Goal: Transaction & Acquisition: Purchase product/service

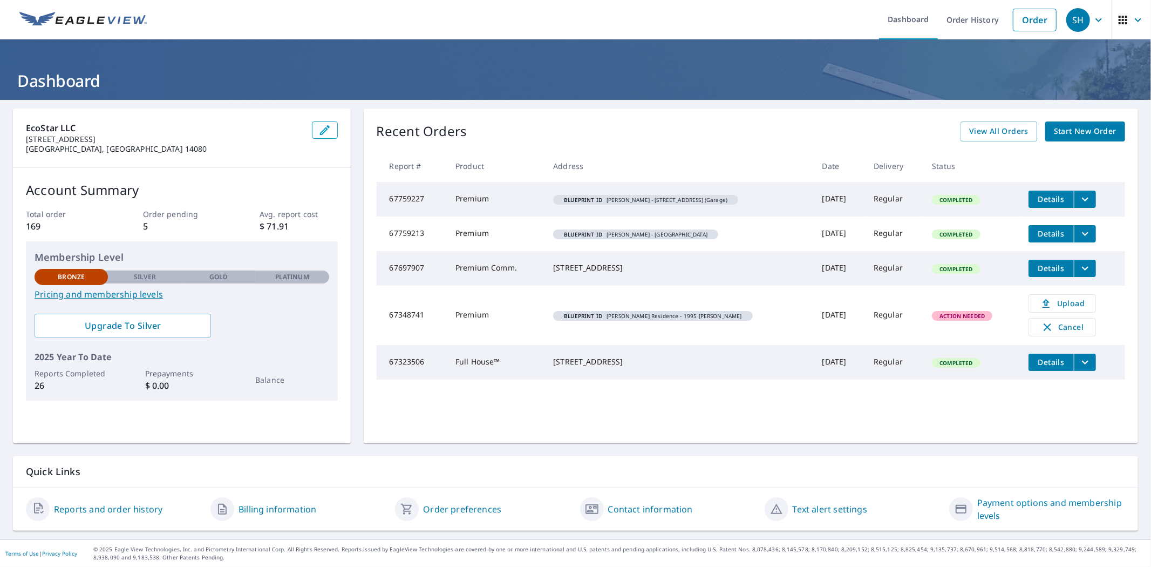
click at [1091, 130] on span "Start New Order" at bounding box center [1085, 131] width 63 height 13
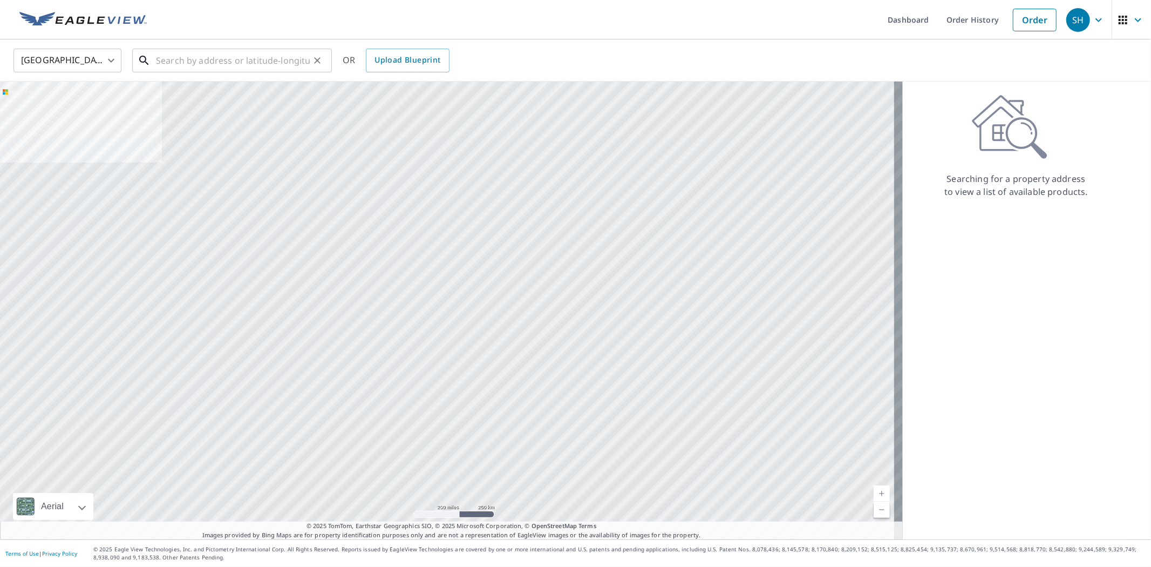
click at [299, 62] on input "text" at bounding box center [233, 60] width 154 height 30
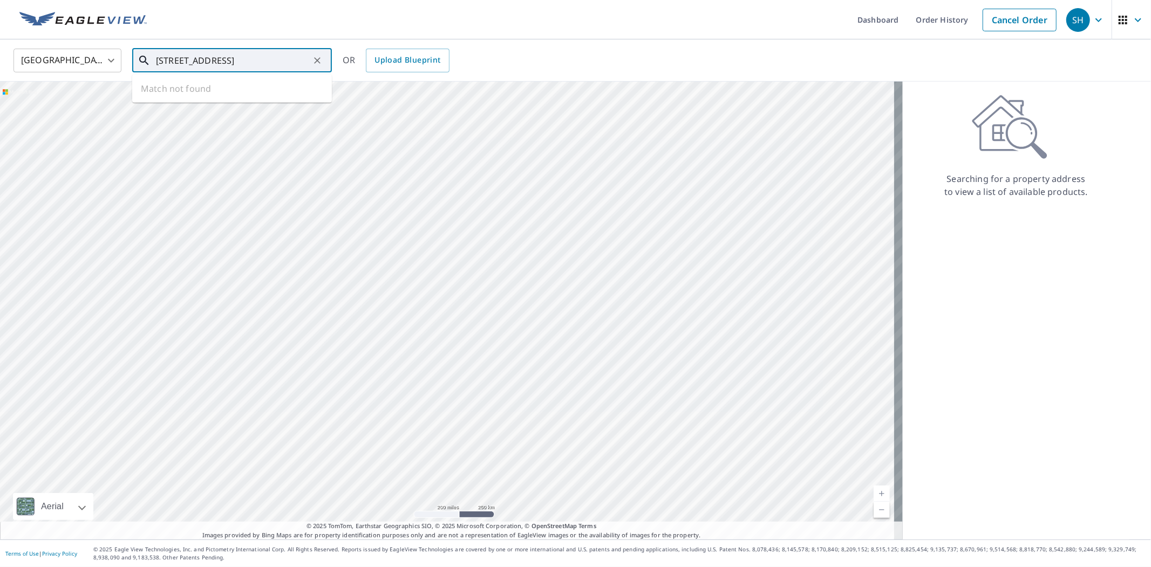
click at [208, 58] on input "2118 Country Road 205, N" at bounding box center [233, 60] width 154 height 30
click at [249, 98] on p "Nacogdoches, [GEOGRAPHIC_DATA] 75965" at bounding box center [238, 103] width 169 height 11
type input "[STREET_ADDRESS]"
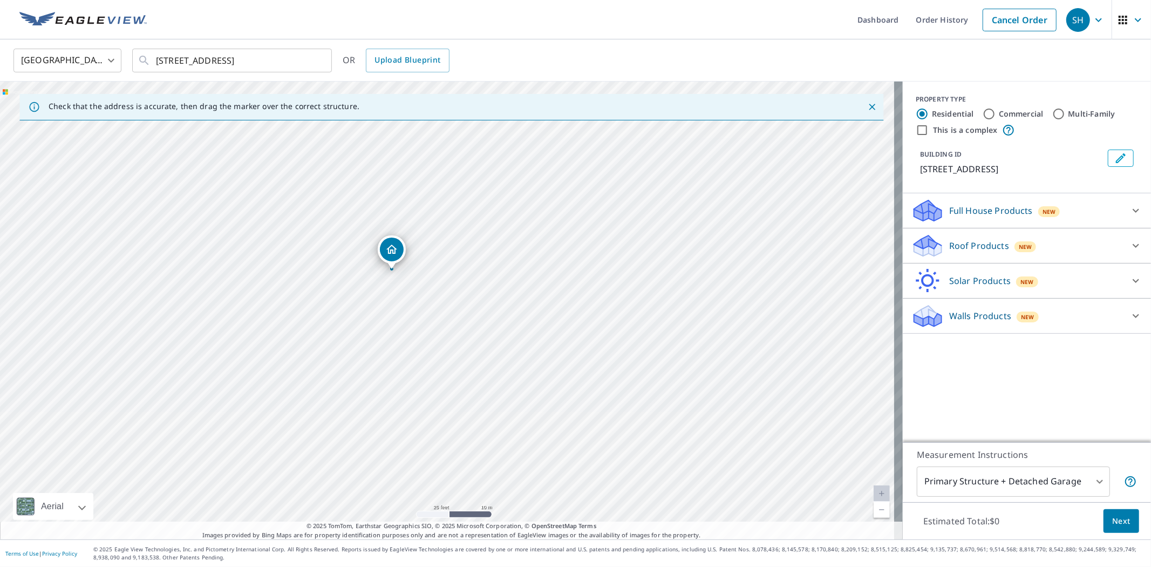
drag, startPoint x: 545, startPoint y: 405, endPoint x: 479, endPoint y: 292, distance: 130.1
click at [479, 292] on div "[STREET_ADDRESS]" at bounding box center [451, 310] width 903 height 458
drag, startPoint x: 500, startPoint y: 385, endPoint x: 452, endPoint y: 282, distance: 113.7
click at [452, 282] on div "[STREET_ADDRESS]" at bounding box center [451, 310] width 903 height 458
click at [533, 391] on div "[STREET_ADDRESS]" at bounding box center [451, 310] width 903 height 458
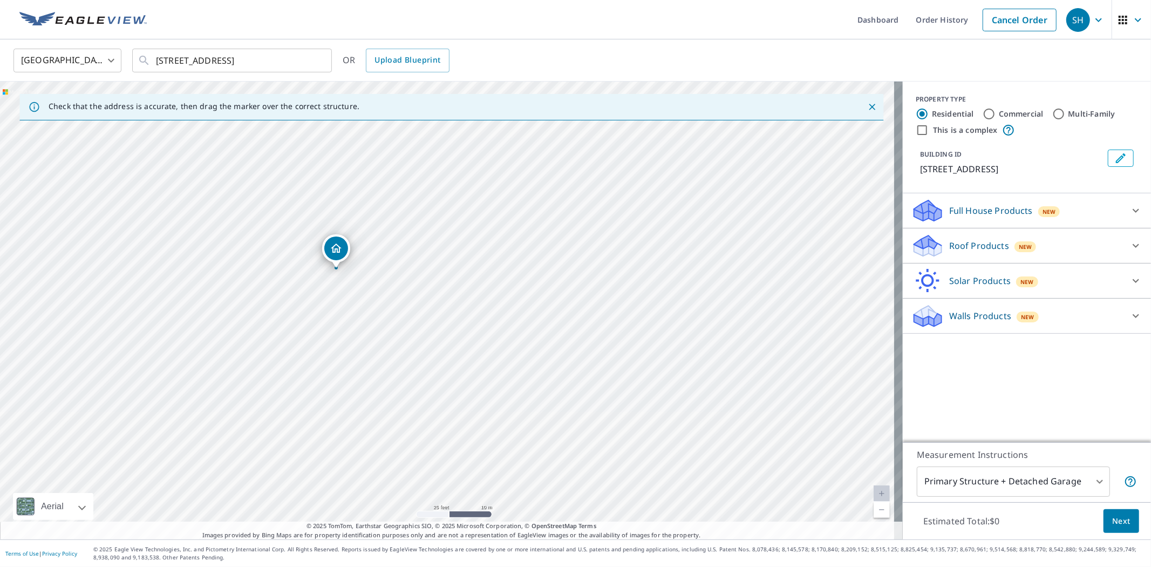
drag, startPoint x: 509, startPoint y: 273, endPoint x: 479, endPoint y: 344, distance: 77.6
click at [479, 344] on div "[STREET_ADDRESS]" at bounding box center [451, 310] width 903 height 458
drag, startPoint x: 526, startPoint y: 254, endPoint x: 482, endPoint y: 299, distance: 63.0
click at [482, 299] on div "[STREET_ADDRESS]" at bounding box center [451, 310] width 903 height 458
click at [867, 105] on icon "Close" at bounding box center [872, 106] width 11 height 11
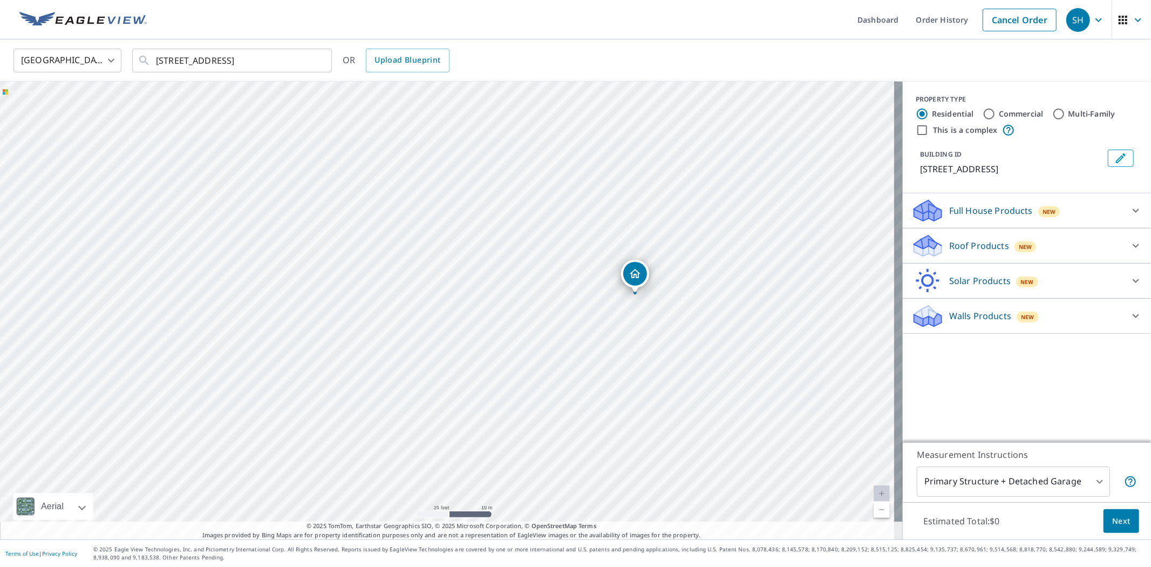
drag, startPoint x: 450, startPoint y: 289, endPoint x: 637, endPoint y: 270, distance: 188.2
drag, startPoint x: 527, startPoint y: 405, endPoint x: 492, endPoint y: 229, distance: 179.9
click at [492, 229] on div "[STREET_ADDRESS]" at bounding box center [451, 310] width 903 height 458
drag, startPoint x: 276, startPoint y: 190, endPoint x: 340, endPoint y: 310, distance: 135.4
click at [340, 310] on div "[STREET_ADDRESS]" at bounding box center [451, 310] width 903 height 458
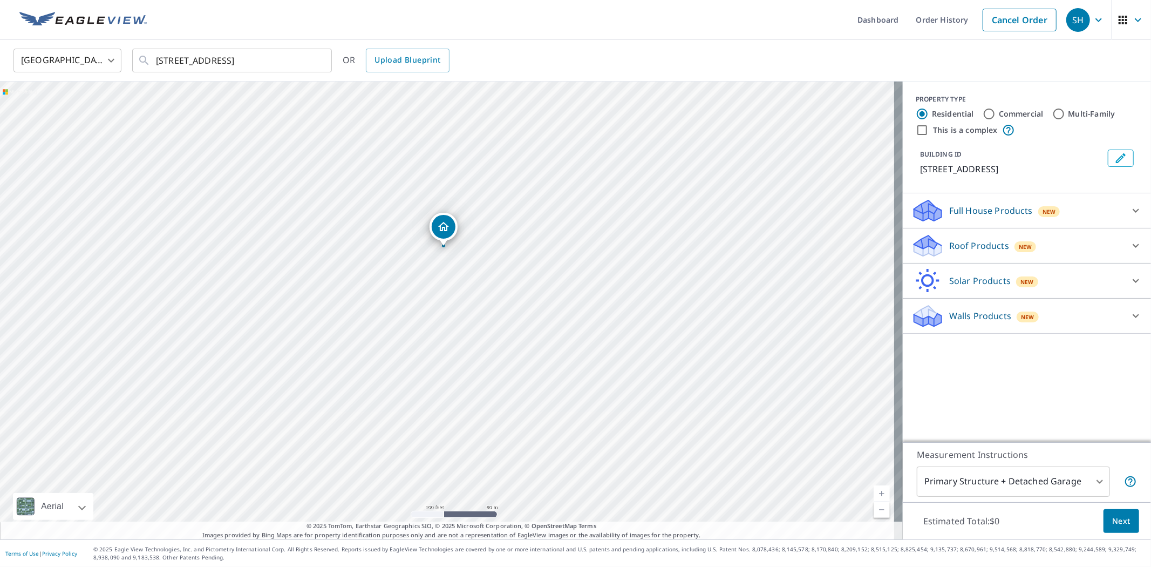
drag, startPoint x: 447, startPoint y: 343, endPoint x: 441, endPoint y: 308, distance: 35.6
click at [441, 308] on div "[STREET_ADDRESS]" at bounding box center [451, 310] width 903 height 458
drag, startPoint x: 440, startPoint y: 229, endPoint x: 850, endPoint y: 103, distance: 428.7
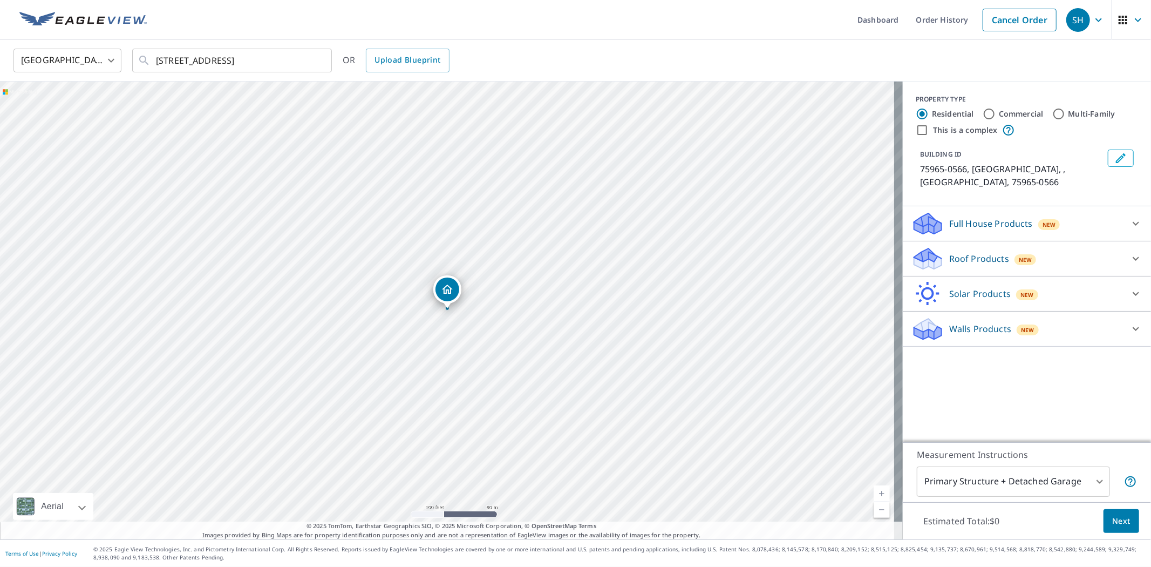
drag, startPoint x: 472, startPoint y: 400, endPoint x: 684, endPoint y: 203, distance: 290.1
click at [684, 203] on div "75965-0566, US , TX 75965-0566" at bounding box center [451, 310] width 903 height 458
drag, startPoint x: 310, startPoint y: 303, endPoint x: 597, endPoint y: 304, distance: 287.6
click at [597, 304] on div "75965-0566, US , TX 75965-0566" at bounding box center [451, 310] width 903 height 458
drag, startPoint x: 461, startPoint y: 301, endPoint x: 448, endPoint y: 330, distance: 31.9
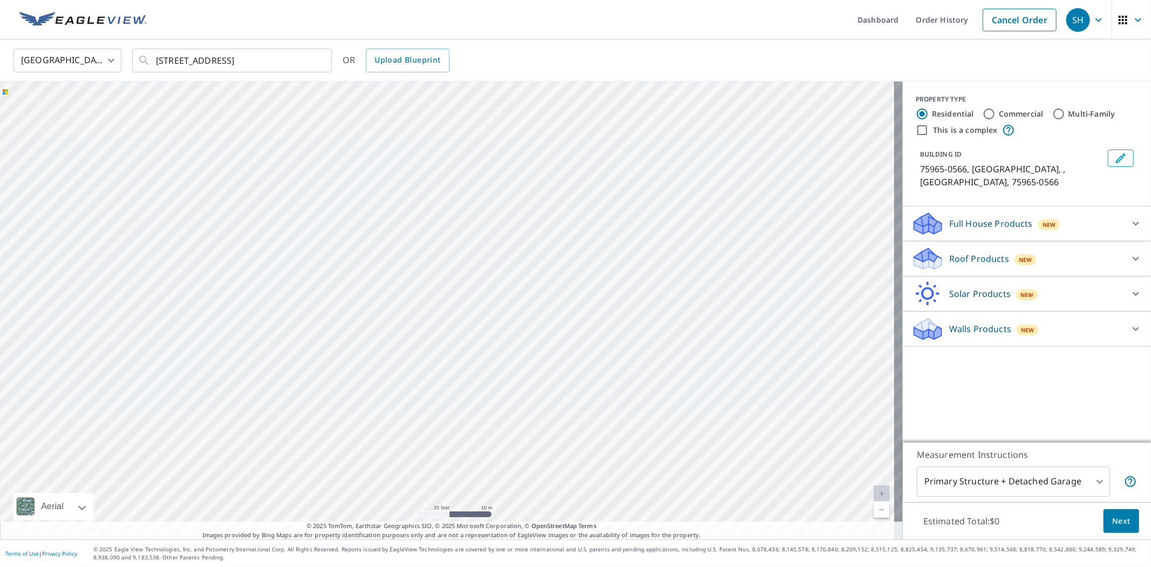
click at [448, 330] on div "75965-0566, US , TX 75965-0566" at bounding box center [451, 310] width 903 height 458
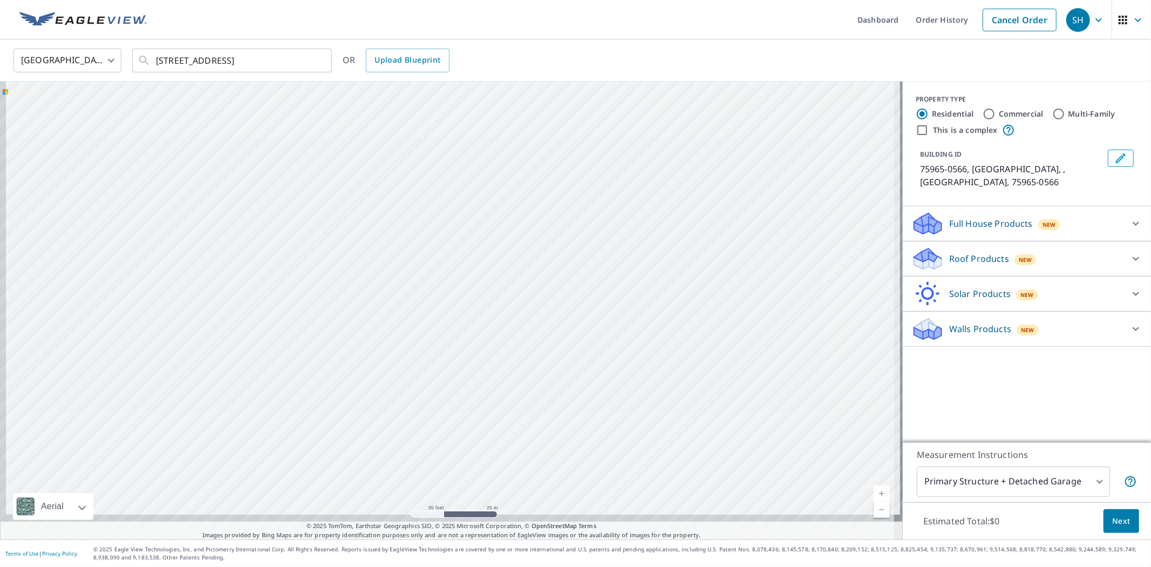
drag, startPoint x: 492, startPoint y: 388, endPoint x: 508, endPoint y: 325, distance: 65.6
click at [508, 325] on div "75965-0566, US , TX 75965-0566" at bounding box center [451, 310] width 903 height 458
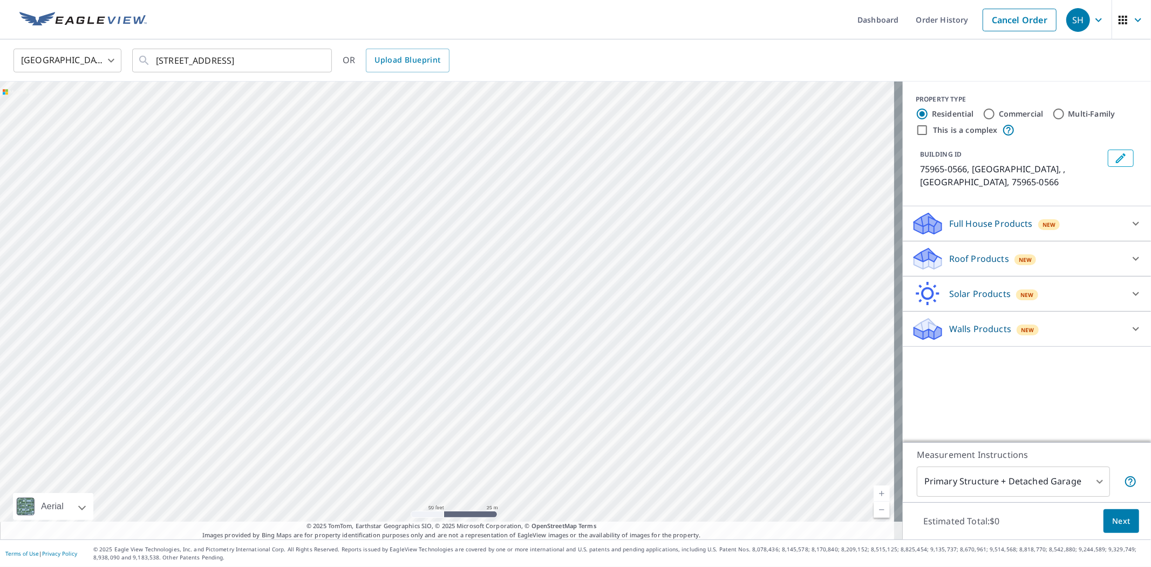
drag, startPoint x: 383, startPoint y: 273, endPoint x: 381, endPoint y: 314, distance: 41.0
click at [381, 314] on div "75965-0566, US , TX 75965-0566" at bounding box center [451, 310] width 903 height 458
drag, startPoint x: 374, startPoint y: 289, endPoint x: 401, endPoint y: 332, distance: 51.4
click at [401, 332] on div "75965-0566, US , TX 75965-0566" at bounding box center [451, 310] width 903 height 458
click at [438, 269] on div "75965-0566, US , TX 75965-0566" at bounding box center [451, 310] width 903 height 458
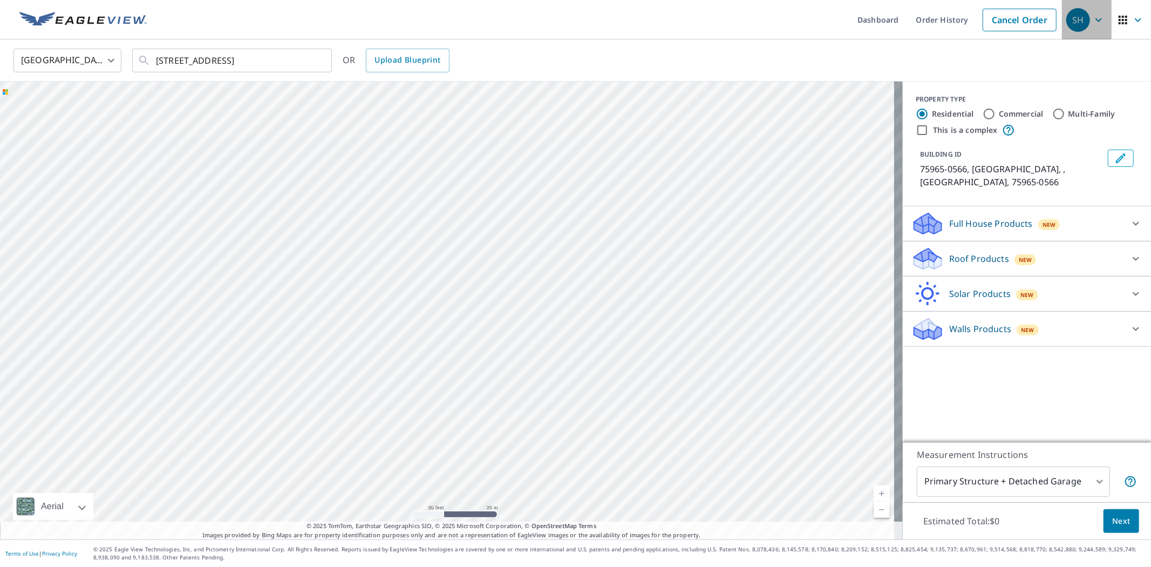
click at [1092, 25] on icon "button" at bounding box center [1098, 19] width 13 height 13
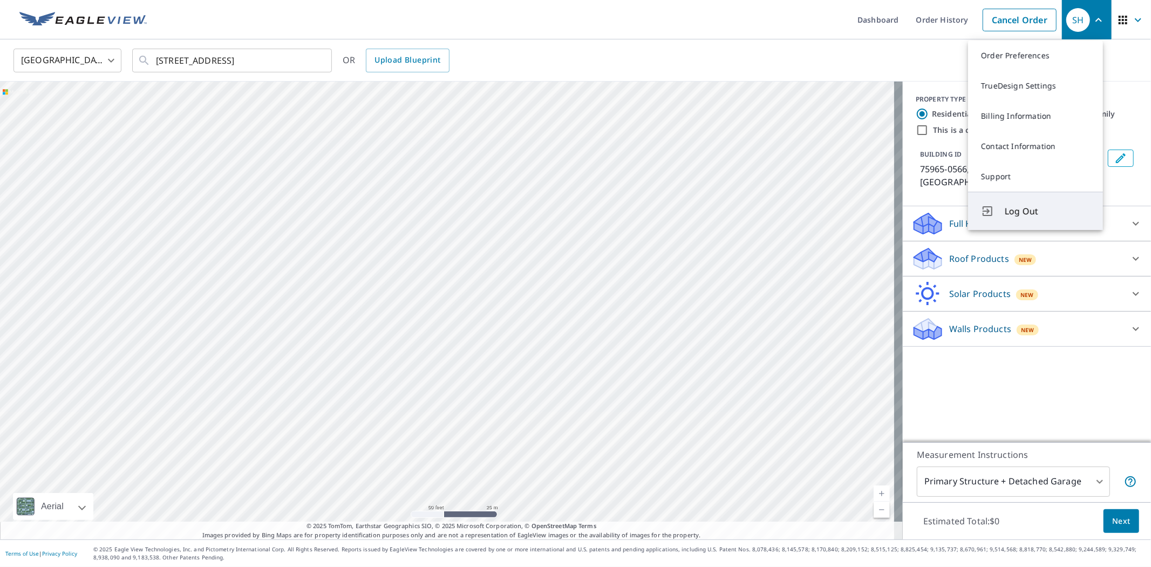
click at [1038, 209] on span "Log Out" at bounding box center [1047, 210] width 85 height 13
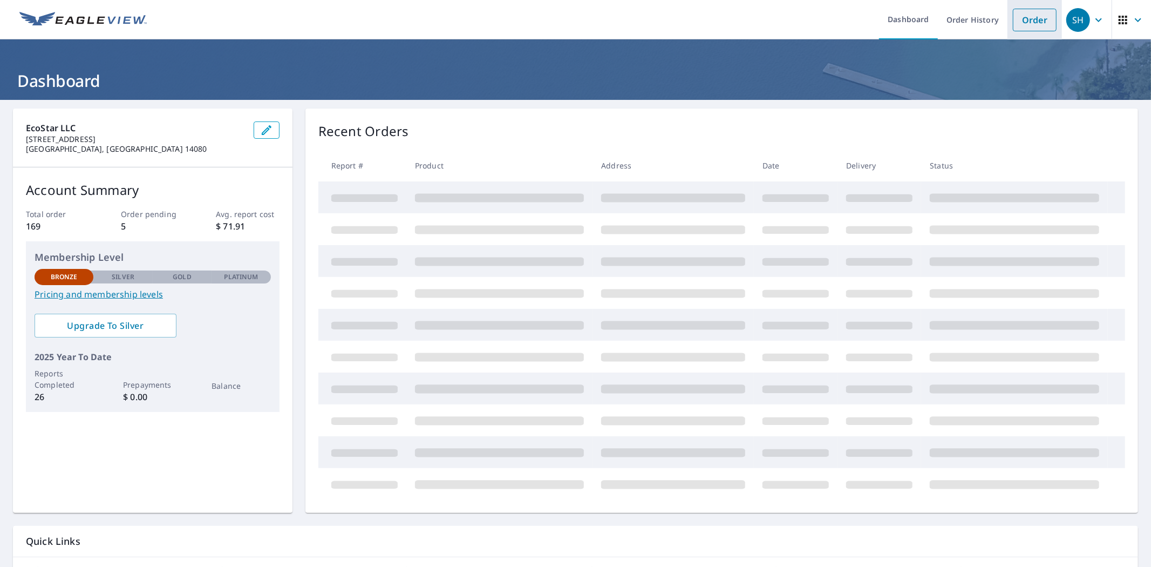
click at [1032, 24] on link "Order" at bounding box center [1035, 20] width 44 height 23
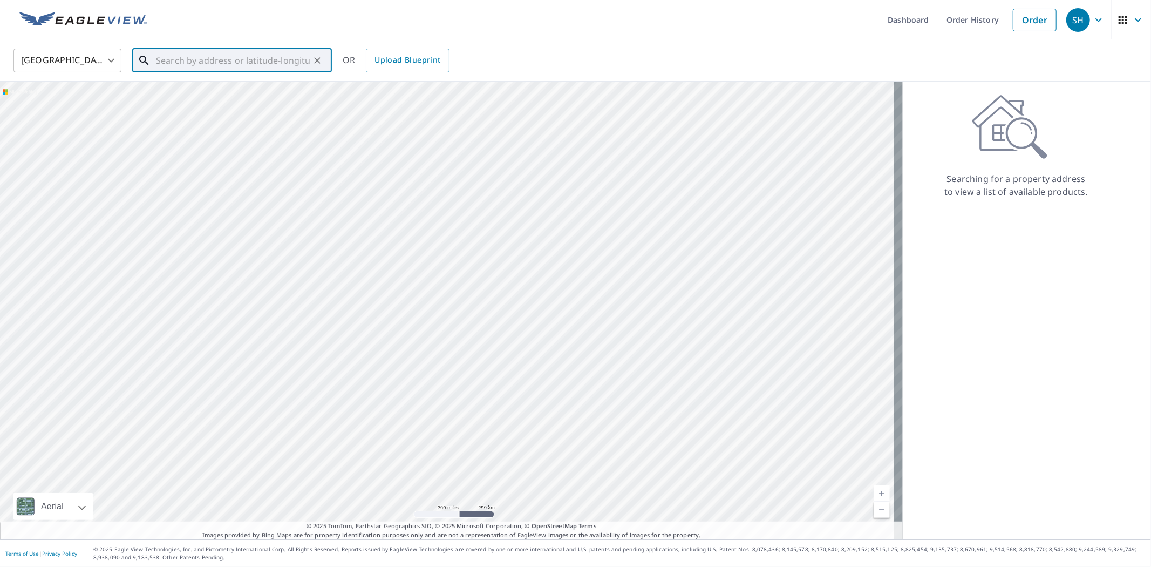
click at [241, 52] on input "text" at bounding box center [233, 60] width 154 height 30
click at [230, 89] on span "[STREET_ADDRESS]" at bounding box center [238, 91] width 169 height 13
type input "[STREET_ADDRESS]"
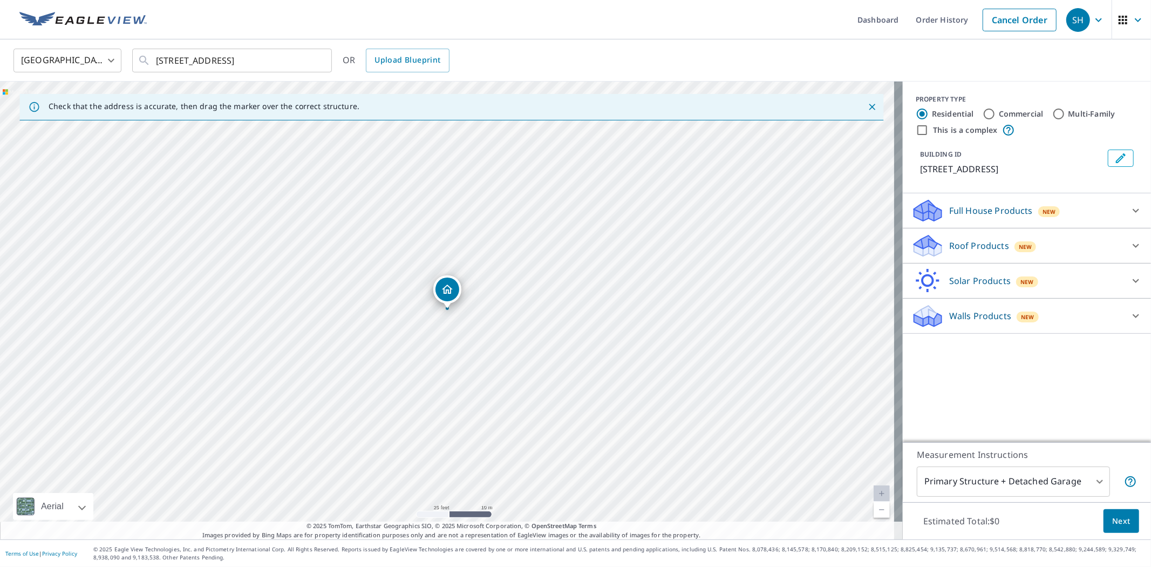
drag, startPoint x: 617, startPoint y: 379, endPoint x: 552, endPoint y: 301, distance: 101.1
click at [552, 301] on div "[STREET_ADDRESS]" at bounding box center [451, 310] width 903 height 458
drag, startPoint x: 586, startPoint y: 398, endPoint x: 391, endPoint y: 283, distance: 226.8
click at [391, 283] on div "[STREET_ADDRESS]" at bounding box center [451, 310] width 903 height 458
drag, startPoint x: 250, startPoint y: 174, endPoint x: 437, endPoint y: 406, distance: 297.4
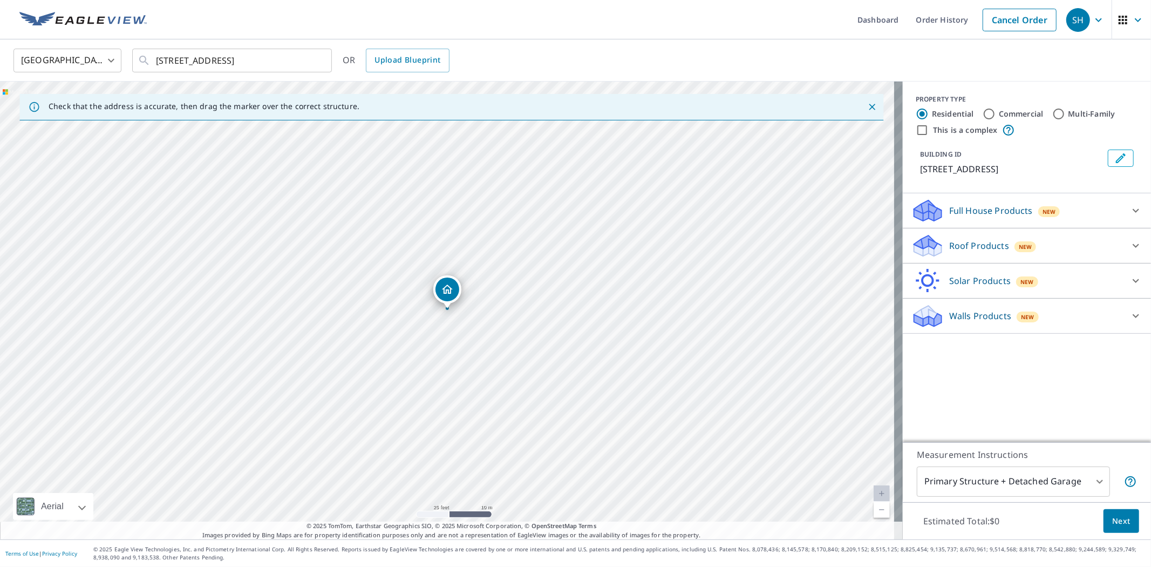
click at [867, 103] on icon "Close" at bounding box center [872, 106] width 11 height 11
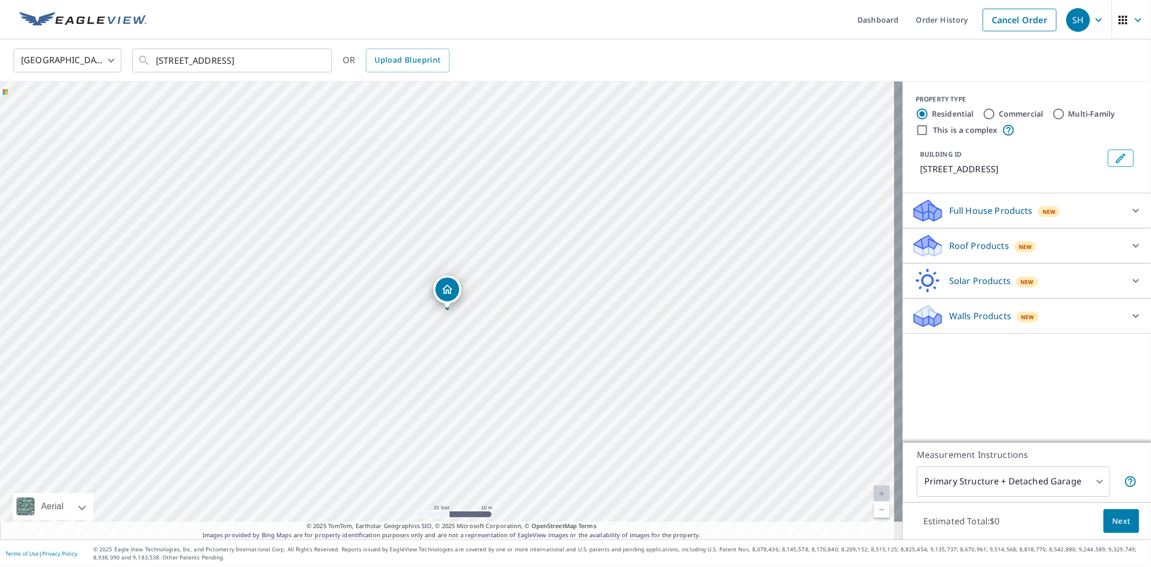
click at [1070, 222] on div "Full House Products New" at bounding box center [1017, 210] width 212 height 25
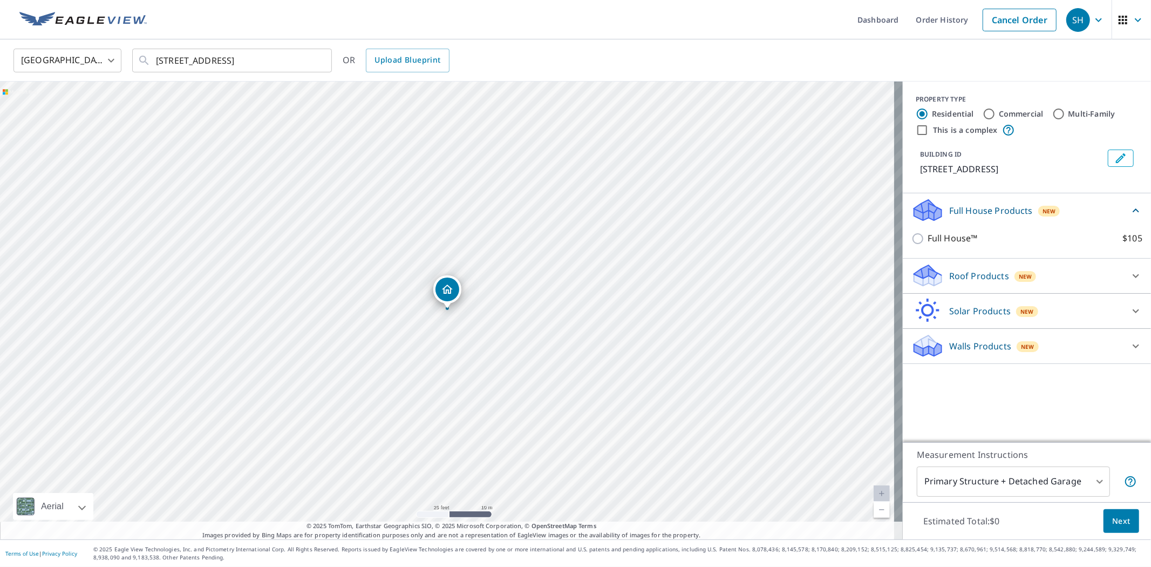
click at [999, 286] on div "Roof Products New" at bounding box center [1017, 275] width 212 height 25
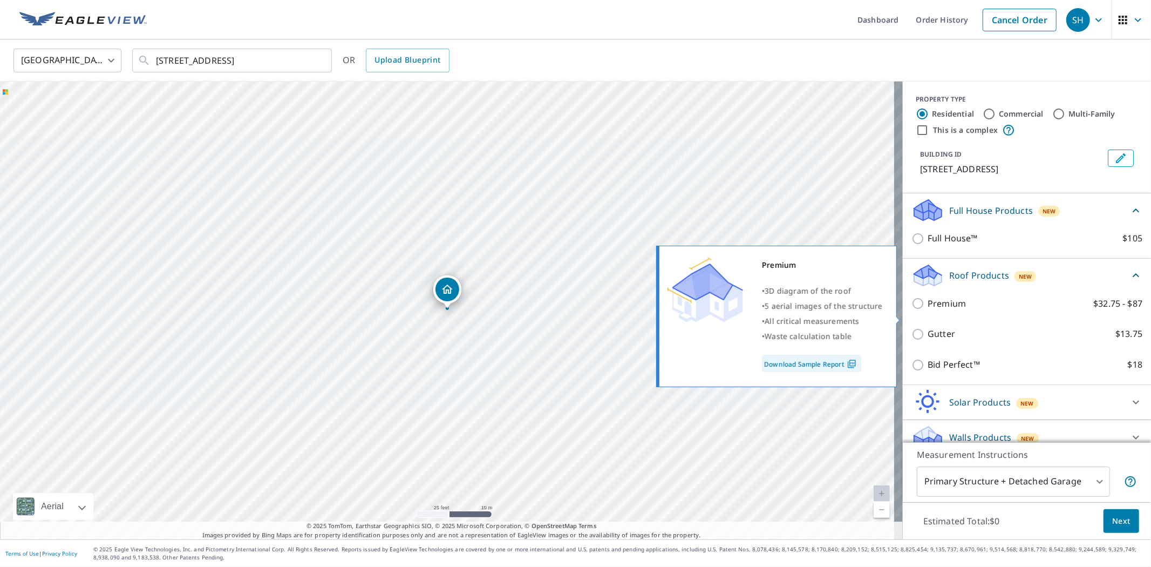
click at [913, 310] on input "Premium $32.75 - $87" at bounding box center [919, 303] width 16 height 13
checkbox input "true"
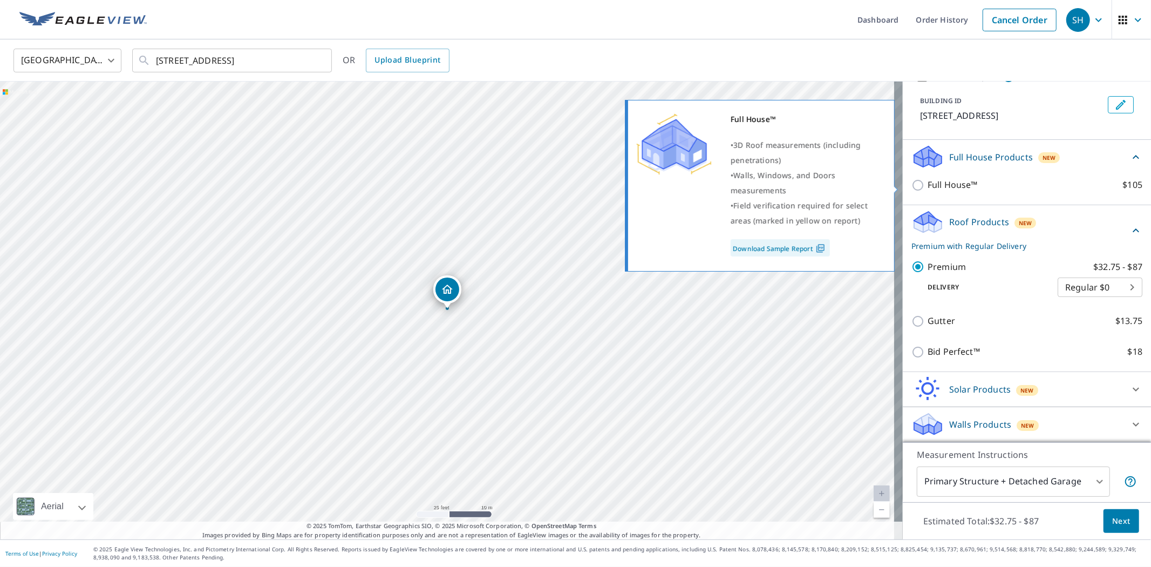
scroll to position [66, 0]
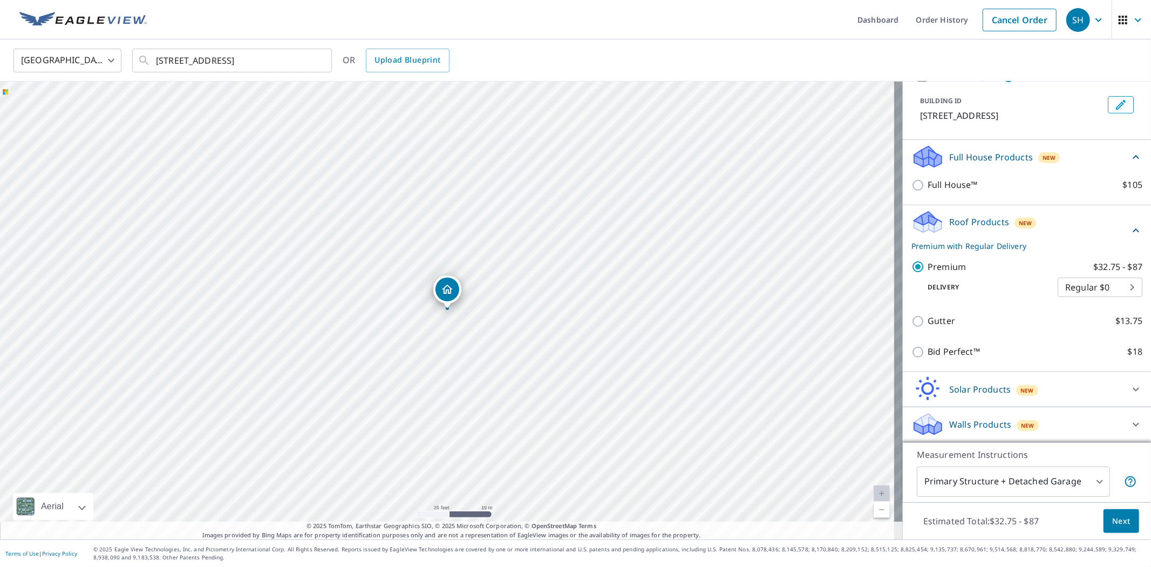
click at [1114, 98] on icon "Edit building 1" at bounding box center [1120, 104] width 13 height 13
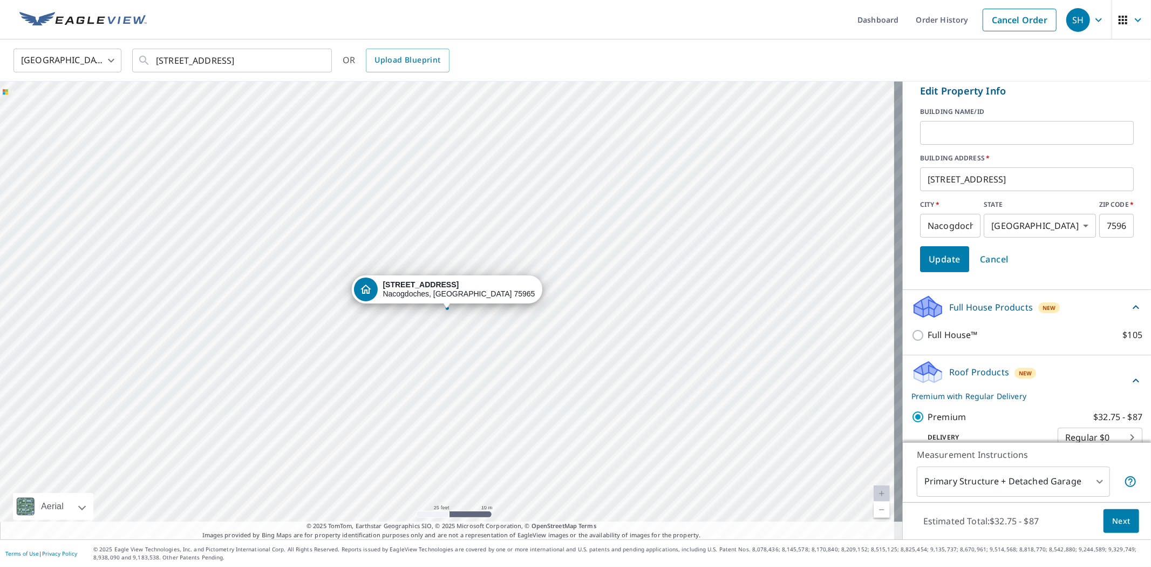
click at [920, 133] on input "text" at bounding box center [1027, 133] width 214 height 30
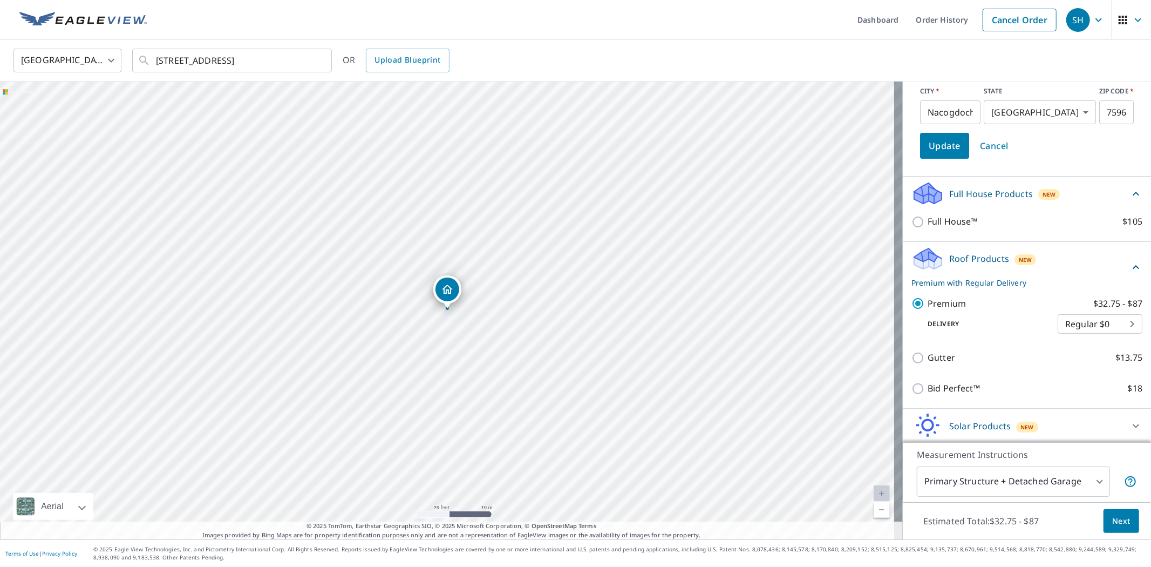
scroll to position [215, 0]
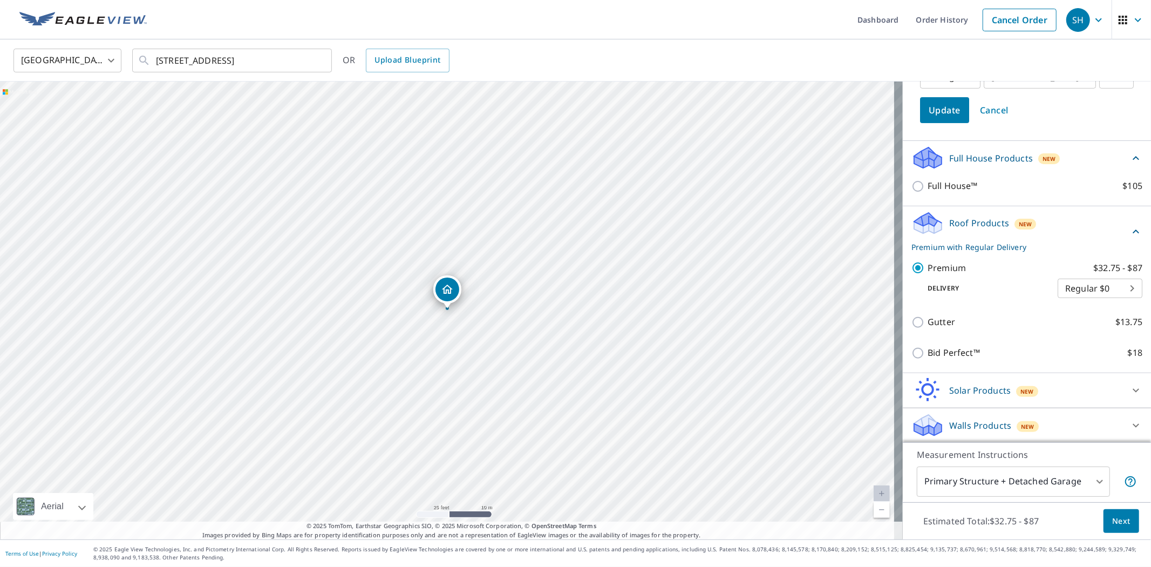
type input "[PERSON_NAME] Residence (Barn)"
click at [1112, 516] on span "Next" at bounding box center [1121, 520] width 18 height 13
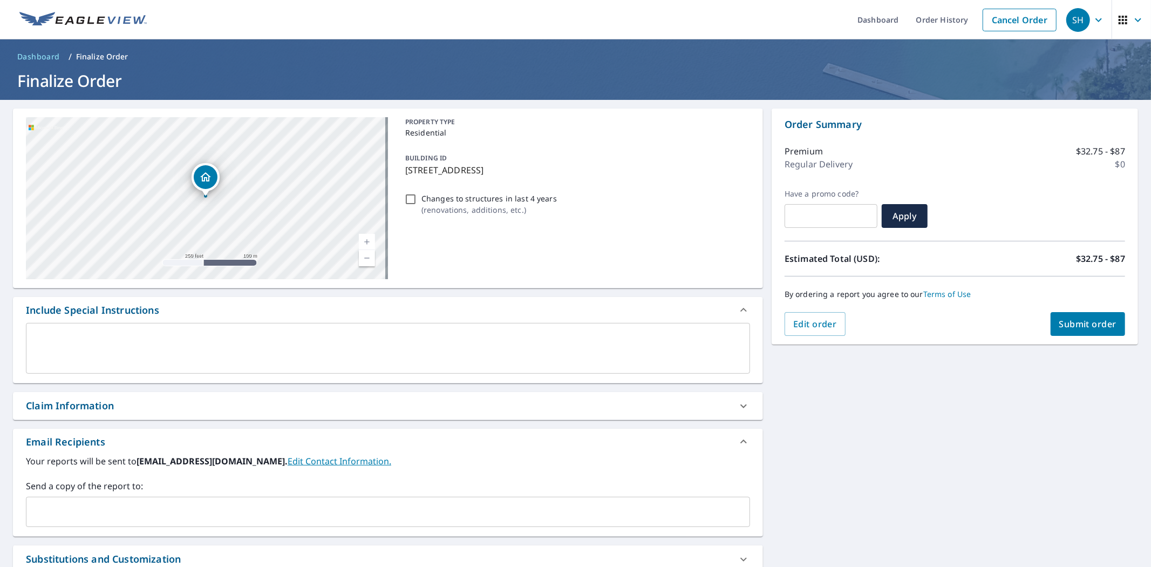
click at [1068, 316] on button "Submit order" at bounding box center [1087, 324] width 75 height 24
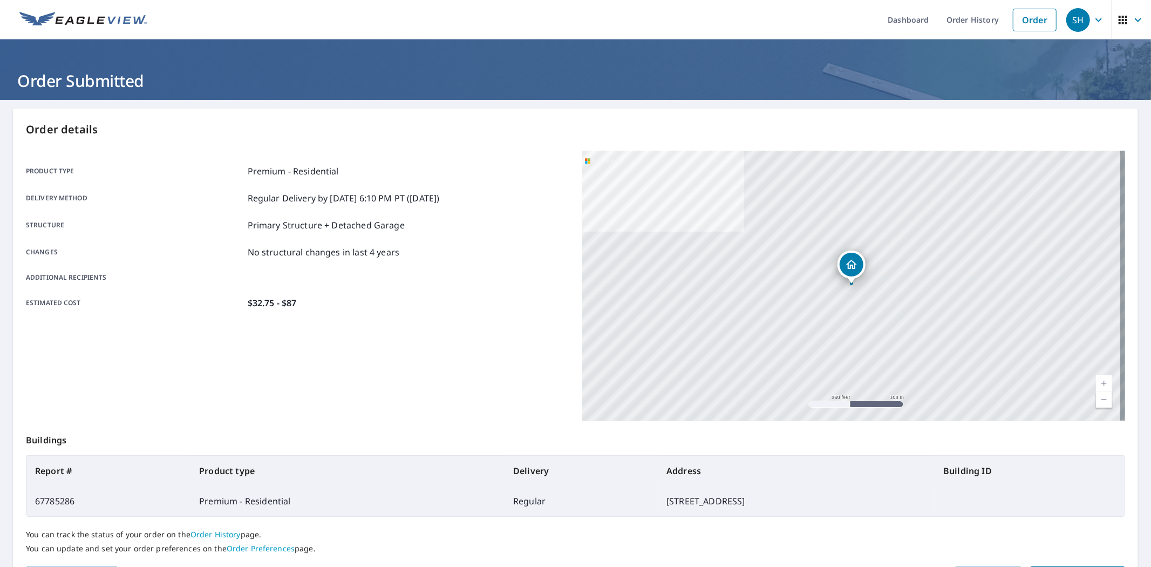
drag, startPoint x: 513, startPoint y: 501, endPoint x: 727, endPoint y: 508, distance: 214.3
click at [727, 508] on td "[STREET_ADDRESS]" at bounding box center [796, 501] width 277 height 30
copy td "[STREET_ADDRESS]"
click at [1021, 19] on link "Order" at bounding box center [1035, 20] width 44 height 23
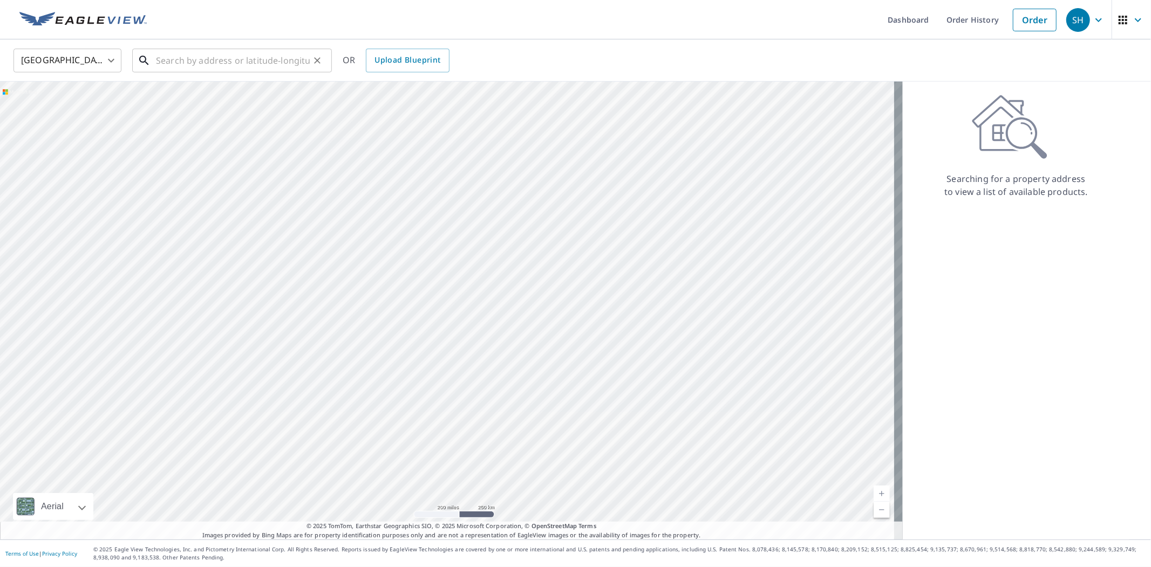
click at [279, 62] on input "text" at bounding box center [233, 60] width 154 height 30
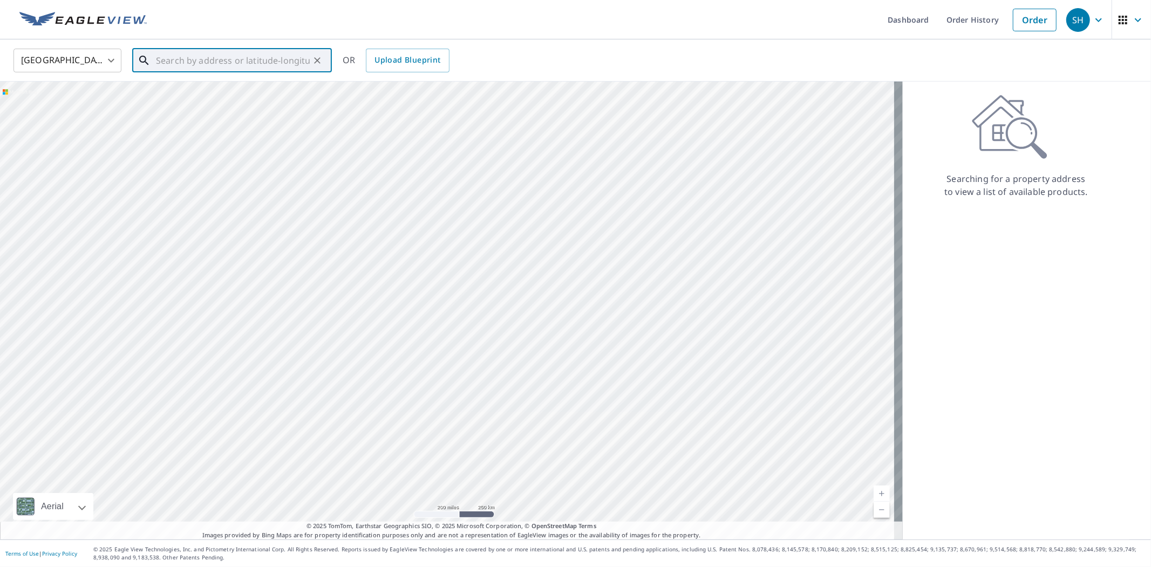
paste input "[STREET_ADDRESS]"
type input "[STREET_ADDRESS]"
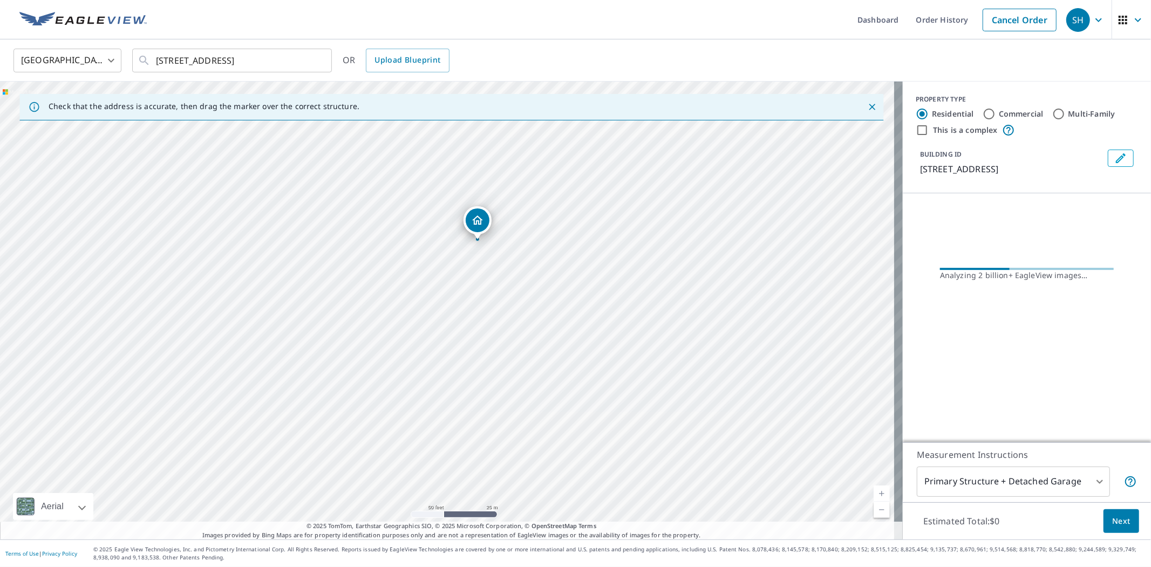
drag, startPoint x: 484, startPoint y: 340, endPoint x: 476, endPoint y: 219, distance: 121.1
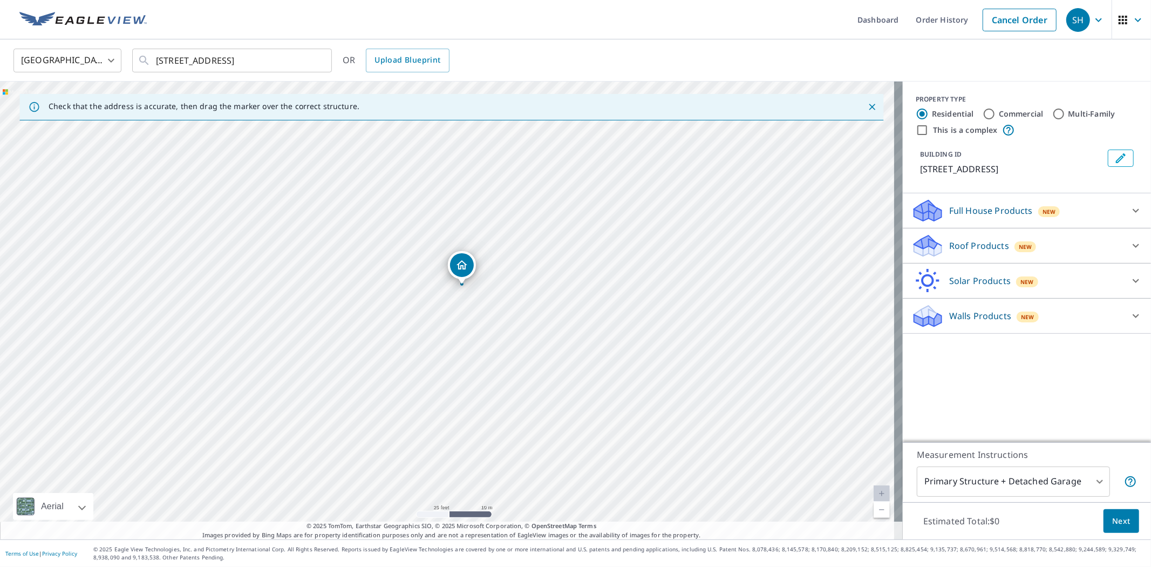
drag, startPoint x: 452, startPoint y: 262, endPoint x: 464, endPoint y: 261, distance: 11.9
click at [978, 252] on p "Roof Products" at bounding box center [979, 245] width 60 height 13
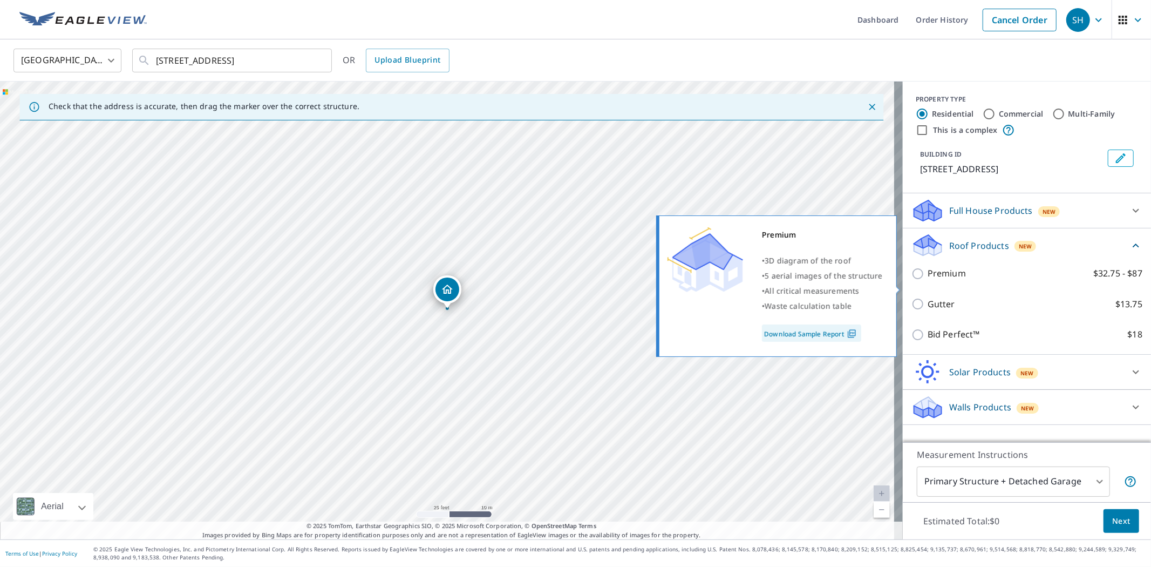
click at [911, 280] on input "Premium $32.75 - $87" at bounding box center [919, 273] width 16 height 13
checkbox input "true"
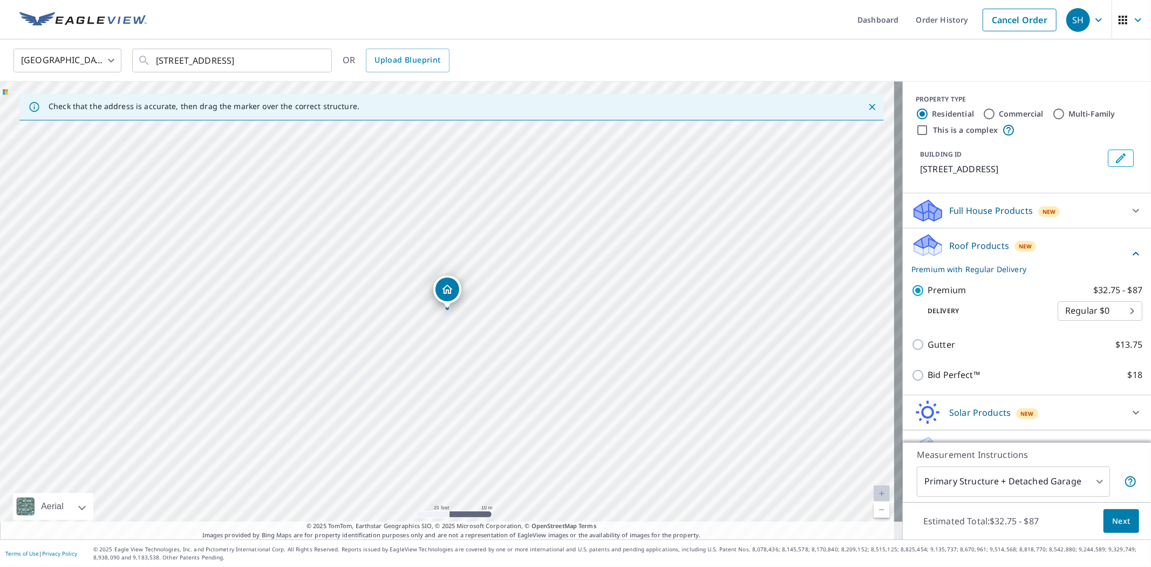
click at [1087, 158] on div "BUILDING ID [STREET_ADDRESS]" at bounding box center [1027, 162] width 222 height 35
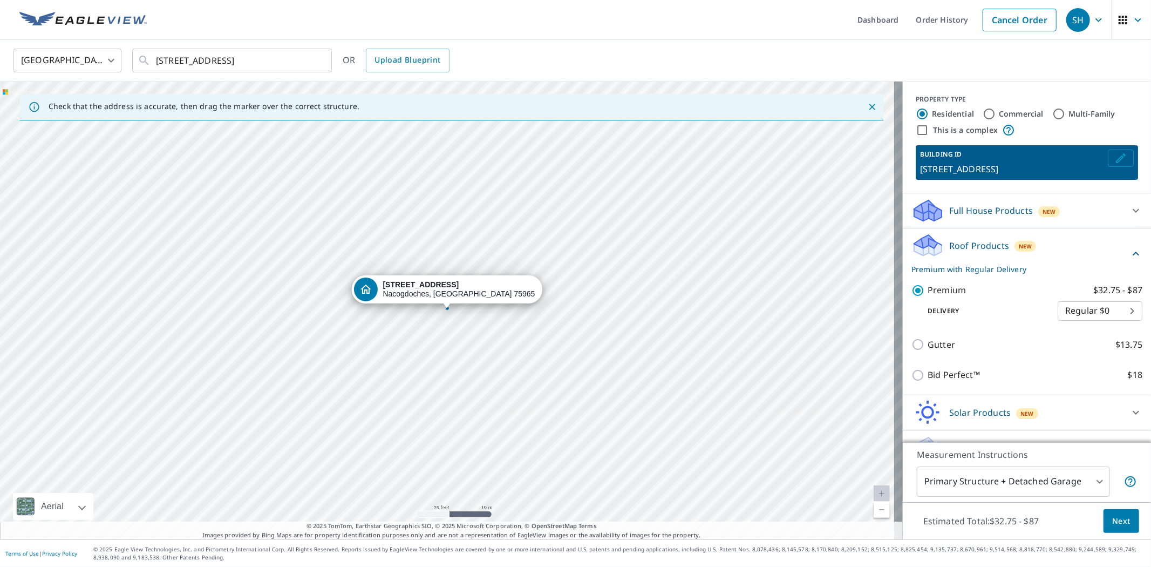
click at [1114, 158] on icon "Edit building 1" at bounding box center [1120, 158] width 13 height 13
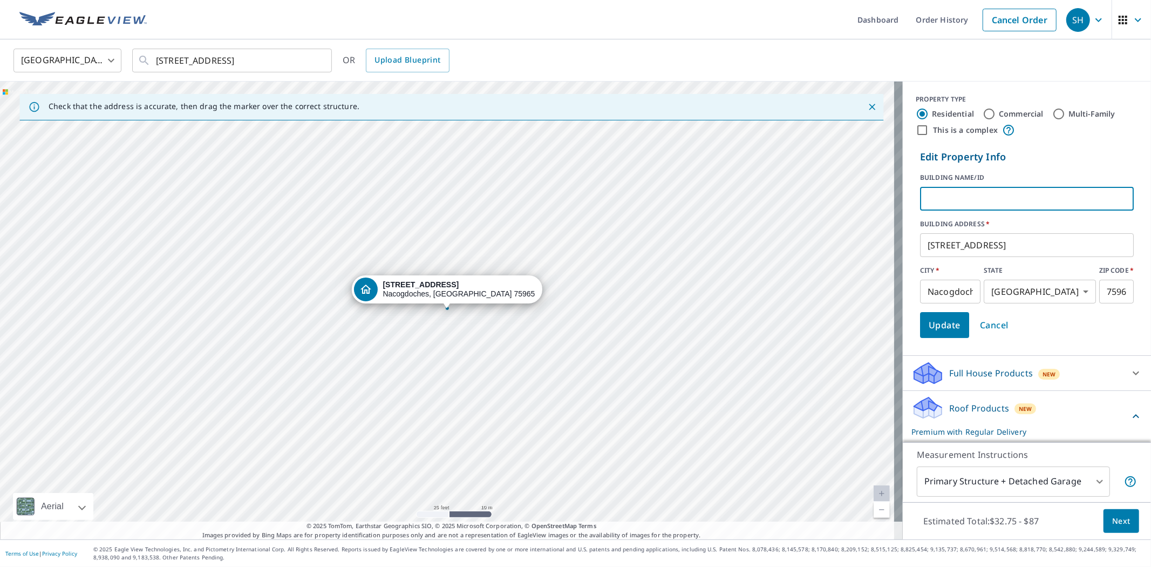
click at [981, 197] on input "text" at bounding box center [1027, 198] width 214 height 30
type input "D"
click at [1036, 197] on input "Dy" at bounding box center [1027, 198] width 214 height 30
click at [1038, 197] on input "Dy" at bounding box center [1027, 198] width 214 height 30
click at [1042, 198] on input "Dy" at bounding box center [1027, 198] width 214 height 30
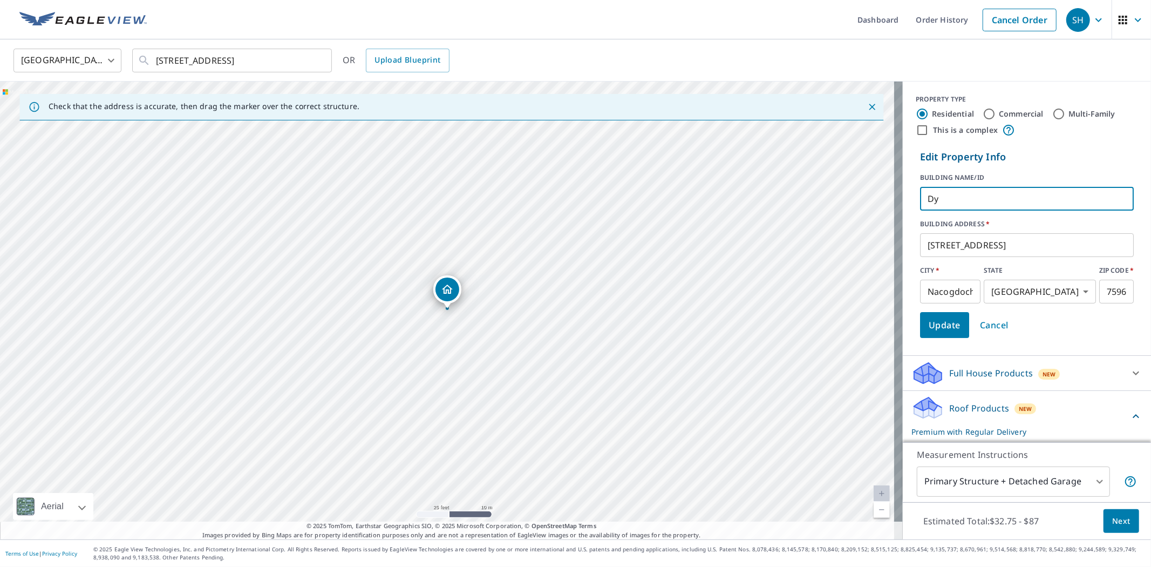
click at [1042, 198] on input "Dy" at bounding box center [1027, 198] width 214 height 30
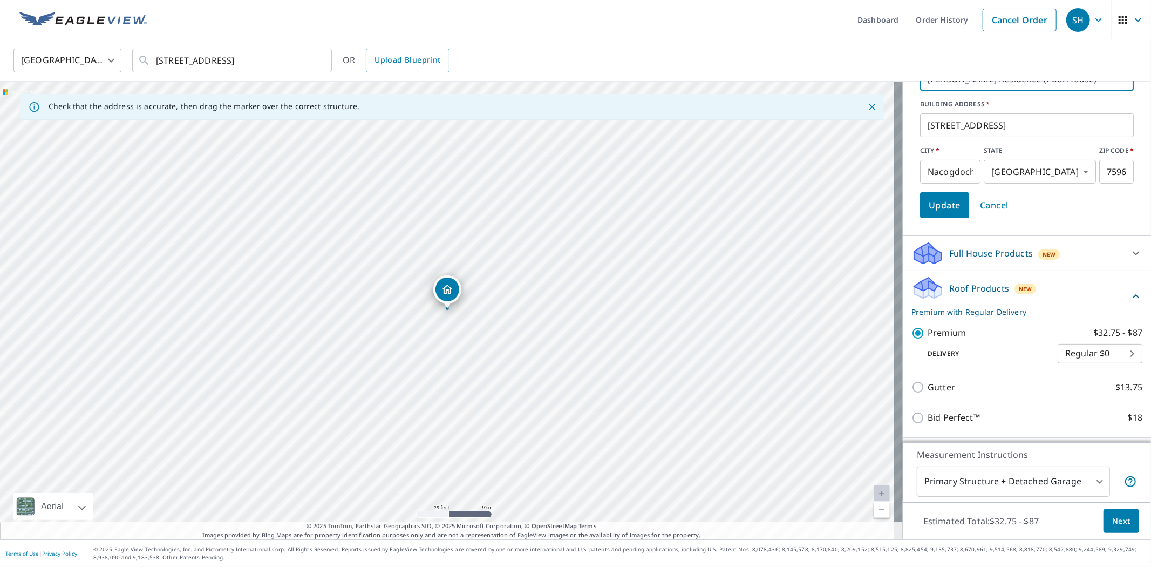
scroll to position [185, 0]
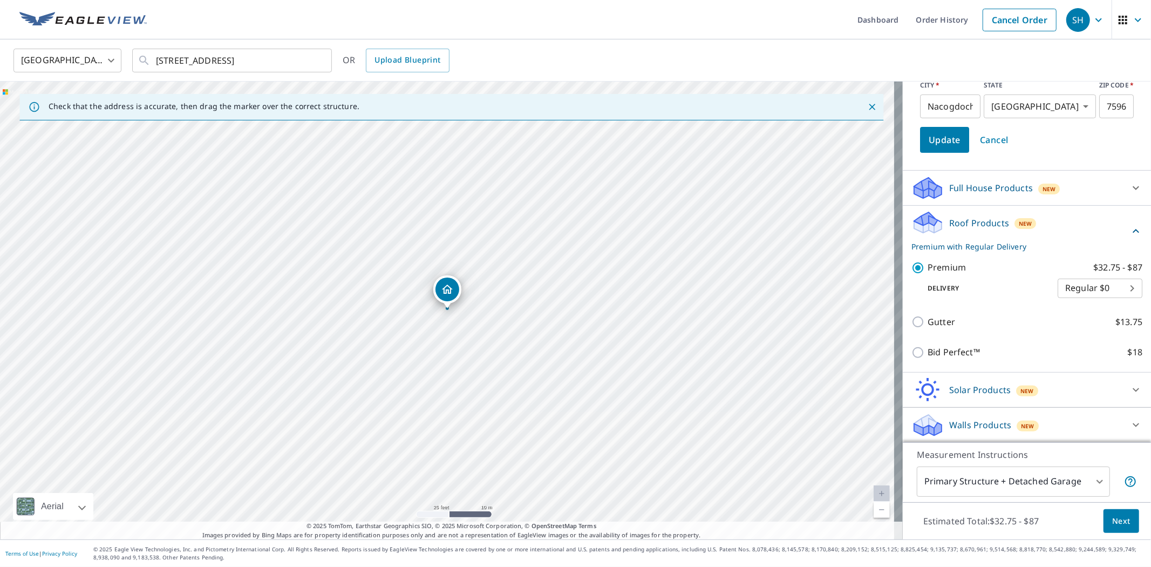
type input "[PERSON_NAME] Residence (Pool House)"
click at [1117, 516] on span "Next" at bounding box center [1121, 520] width 18 height 13
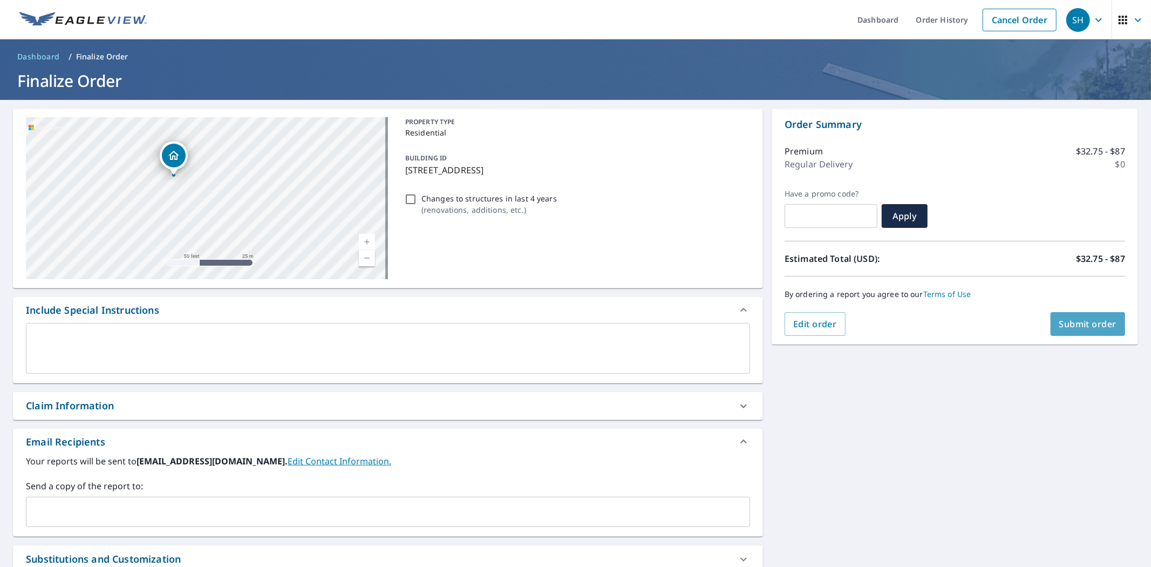
click at [1086, 318] on span "Submit order" at bounding box center [1088, 324] width 58 height 12
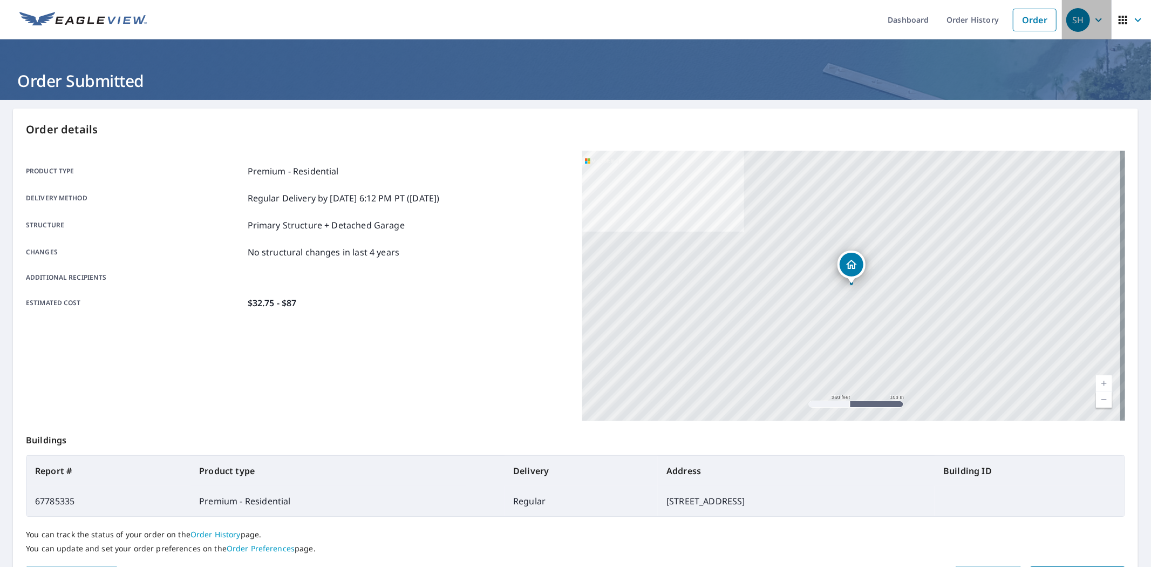
click at [1091, 27] on span "SH" at bounding box center [1086, 20] width 41 height 26
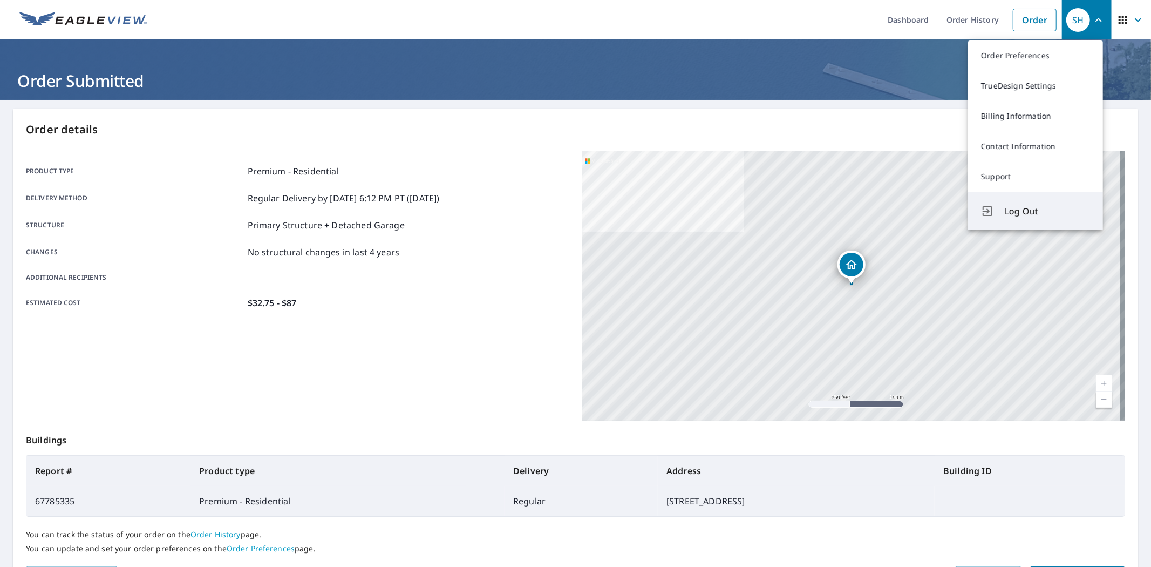
click at [1045, 213] on span "Log Out" at bounding box center [1047, 210] width 85 height 13
